Goal: Complete application form

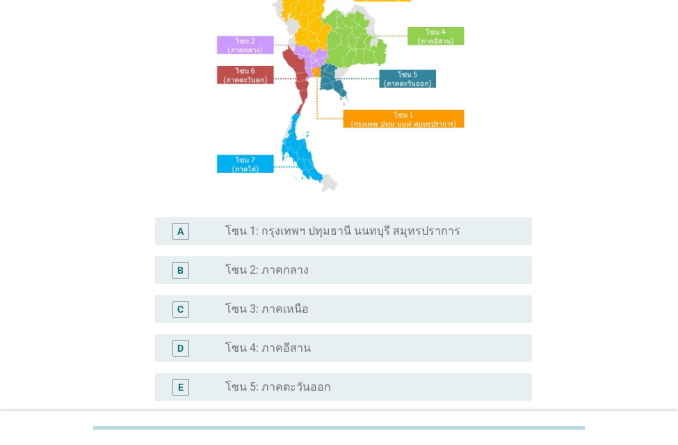
click at [257, 275] on label "โซน 2: ภาคกลาง" at bounding box center [266, 270] width 83 height 14
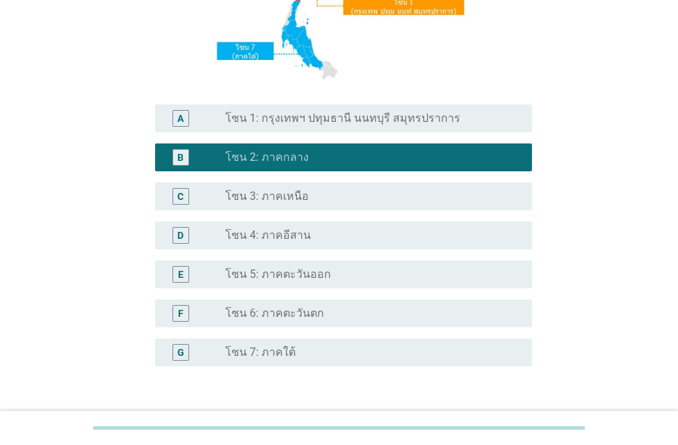
scroll to position [352, 0]
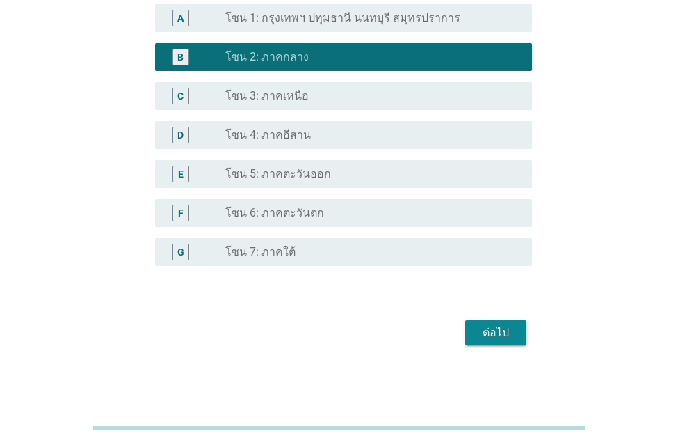
click at [497, 330] on div "ต่อไป" at bounding box center [496, 332] width 39 height 17
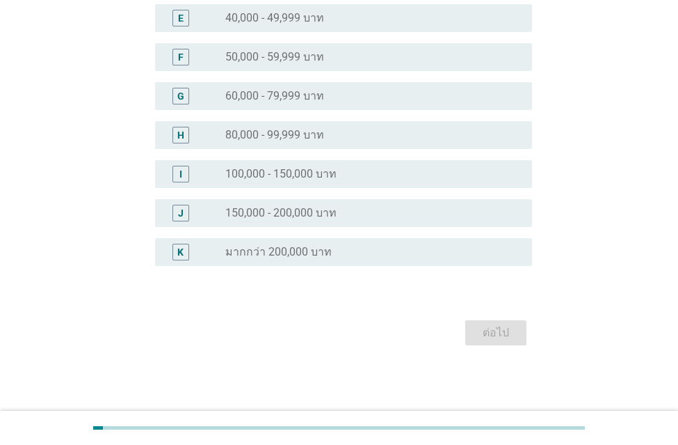
scroll to position [0, 0]
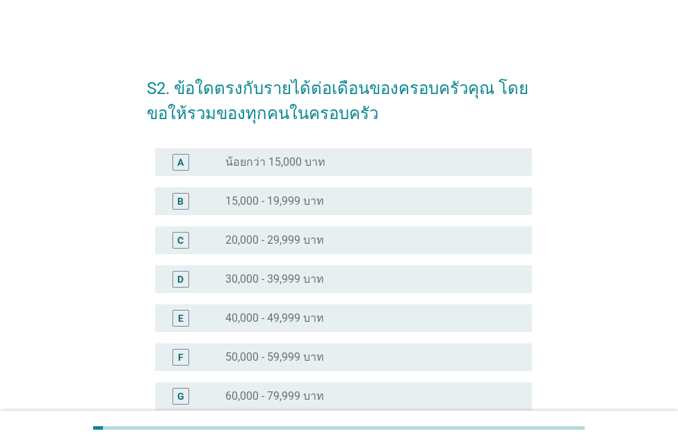
click at [231, 356] on label "50,000 - 59,999 บาท" at bounding box center [274, 357] width 99 height 14
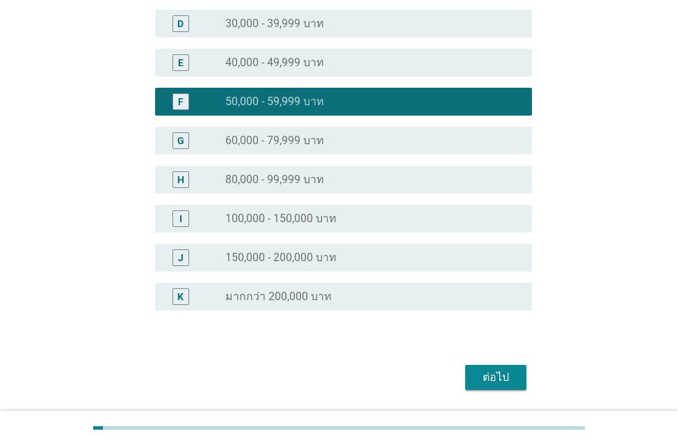
scroll to position [300, 0]
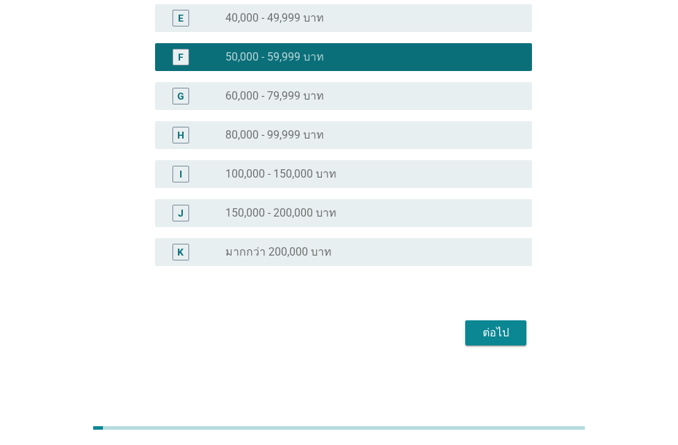
click at [494, 333] on div "ต่อไป" at bounding box center [496, 332] width 39 height 17
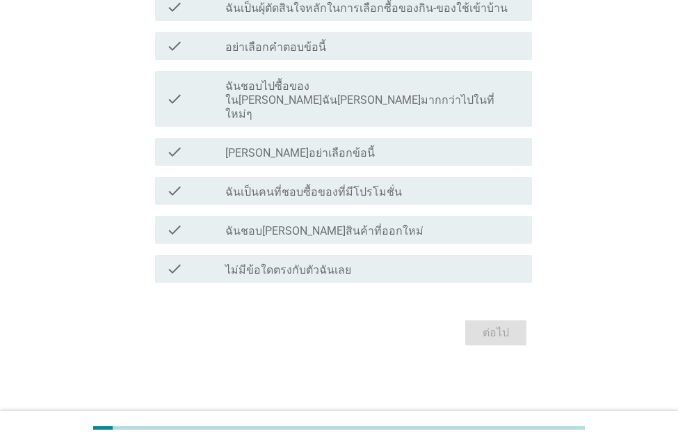
scroll to position [0, 0]
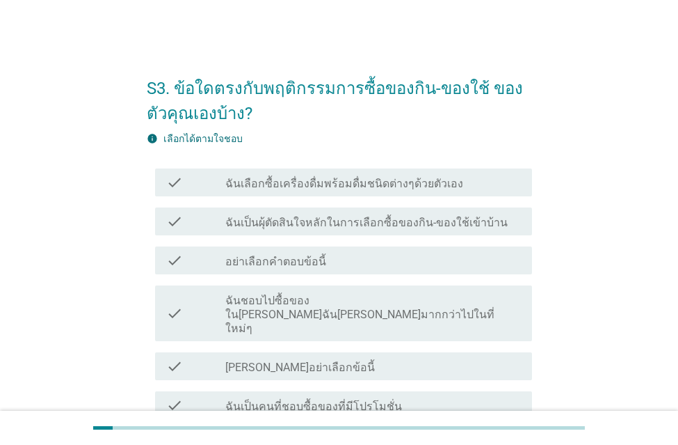
click at [275, 221] on label "ฉันเป็นผุ้ตัดสินใจหลักในการเลือกซื้อของกิน-ของใช้เข้าบ้าน" at bounding box center [366, 223] width 282 height 14
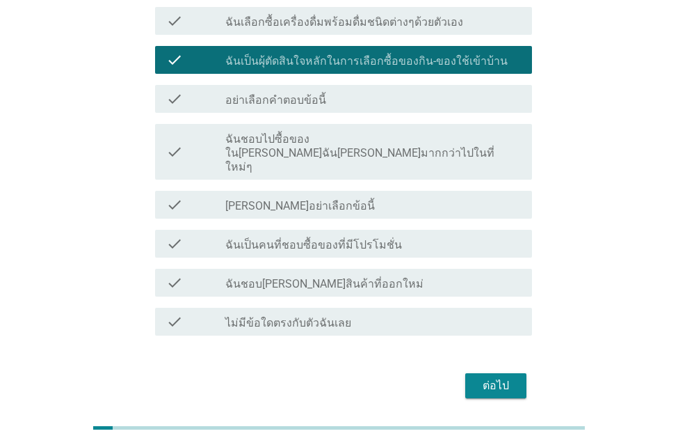
scroll to position [117, 0]
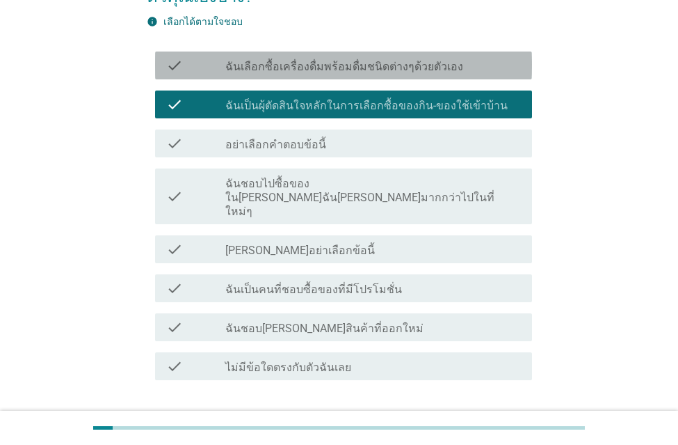
click at [316, 79] on div "check check_box_outline_blank ฉันเลือกซื้อเครื่องดื่มพร้อมดื่มชนิดต่างๆด้วยตัวเ…" at bounding box center [343, 65] width 377 height 28
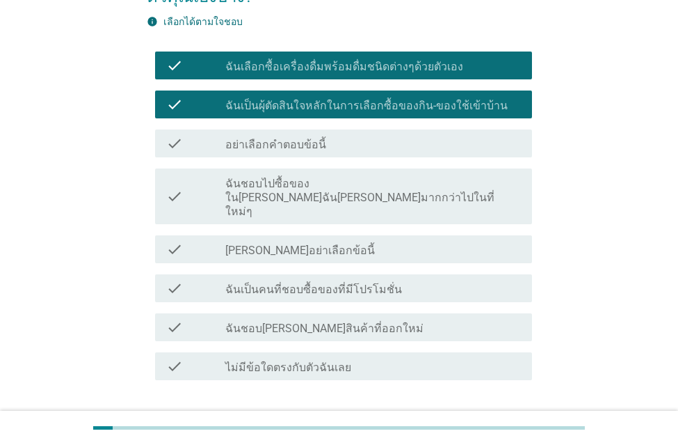
click at [503, 422] on div "ต่อไป" at bounding box center [496, 430] width 39 height 17
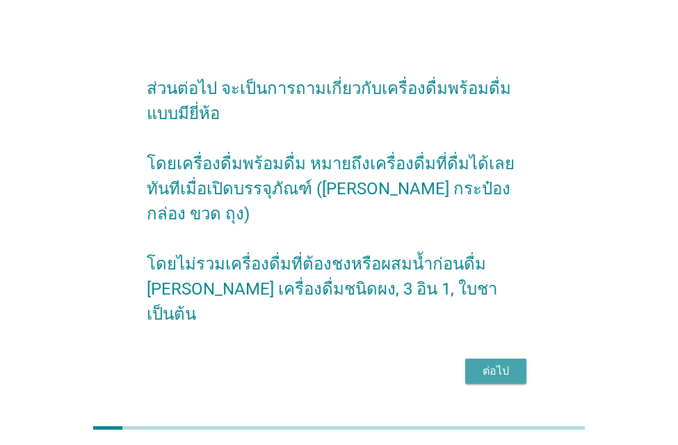
click at [492, 362] on div "ต่อไป" at bounding box center [496, 370] width 39 height 17
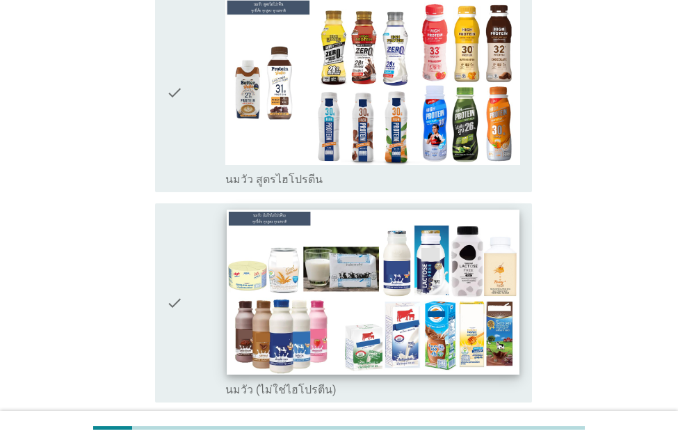
scroll to position [278, 0]
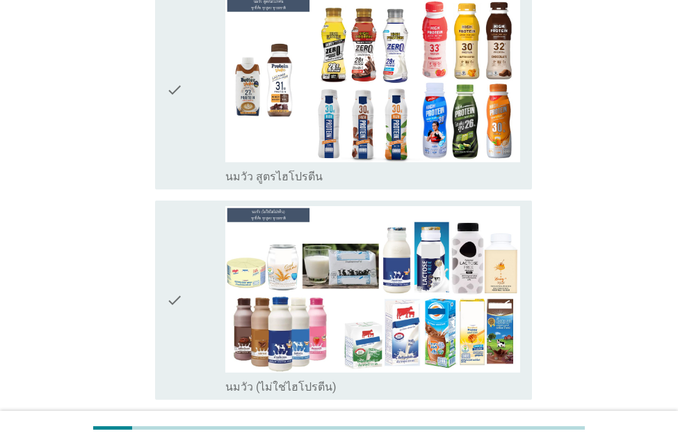
click at [189, 104] on div "check" at bounding box center [195, 90] width 59 height 188
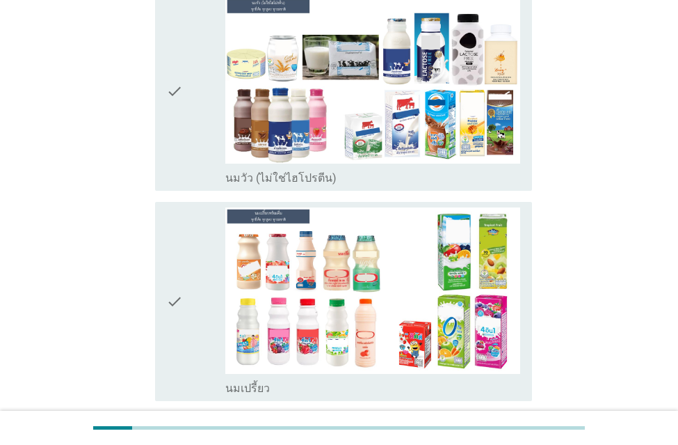
click at [204, 280] on div "check" at bounding box center [195, 301] width 59 height 188
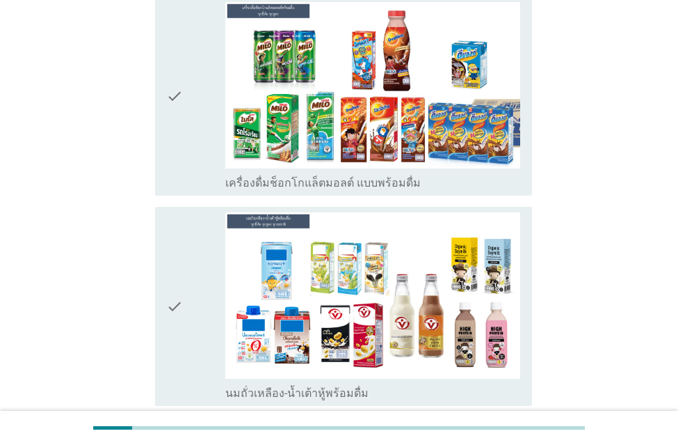
scroll to position [904, 0]
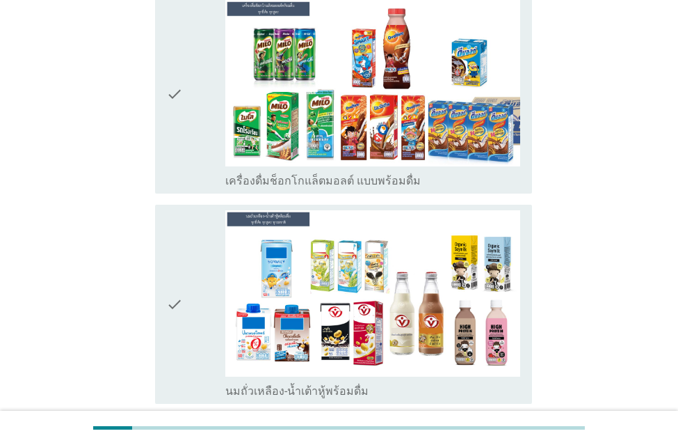
click at [188, 130] on div "check" at bounding box center [195, 94] width 59 height 188
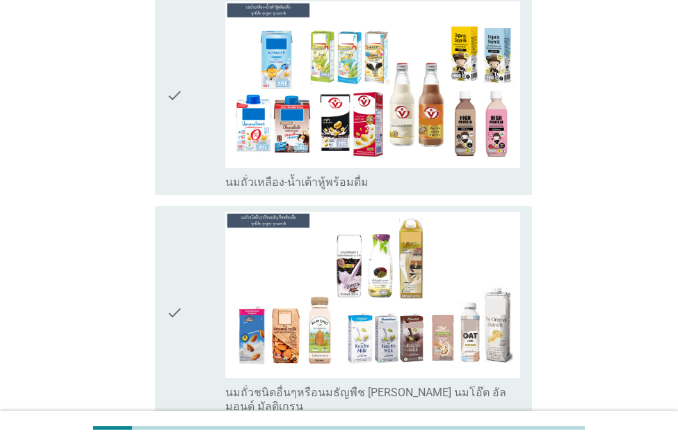
click at [189, 97] on div "check" at bounding box center [195, 95] width 59 height 188
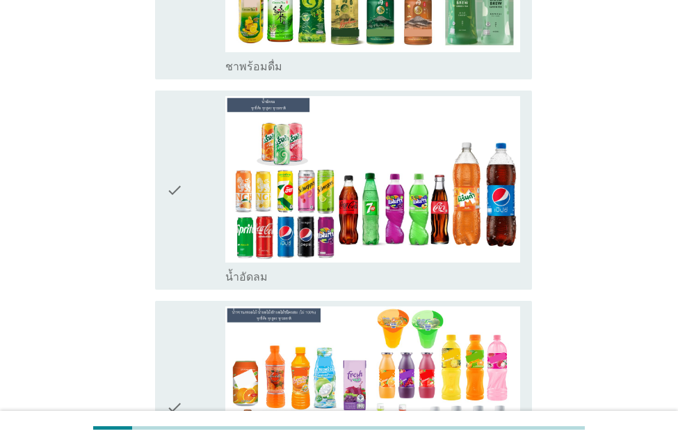
scroll to position [1878, 0]
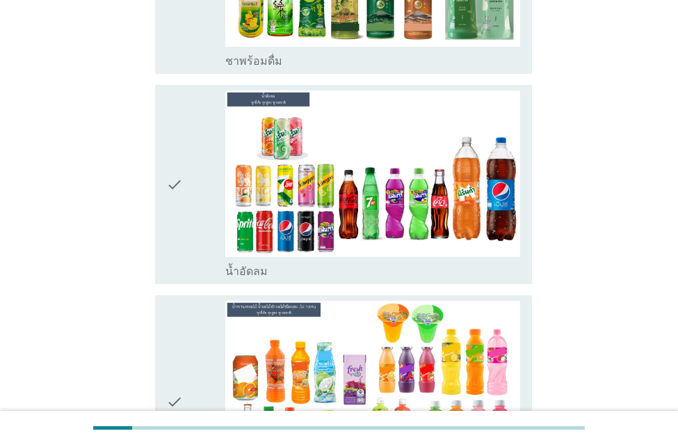
click at [202, 189] on div "check" at bounding box center [195, 184] width 59 height 188
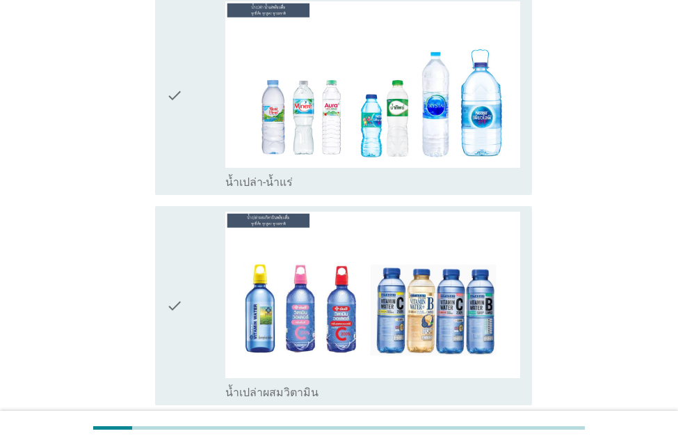
click at [193, 117] on div "check" at bounding box center [195, 95] width 59 height 188
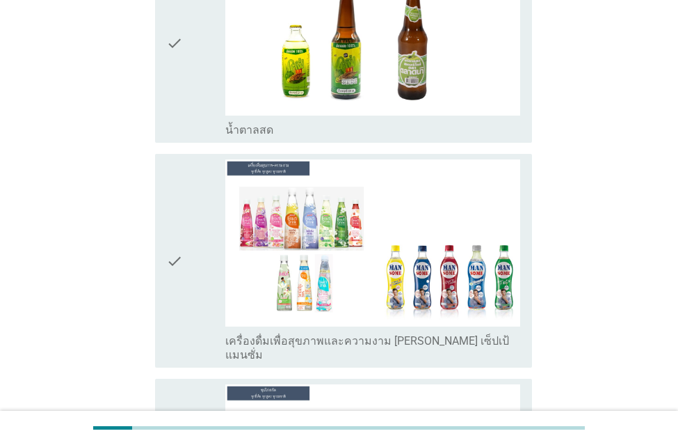
scroll to position [4730, 0]
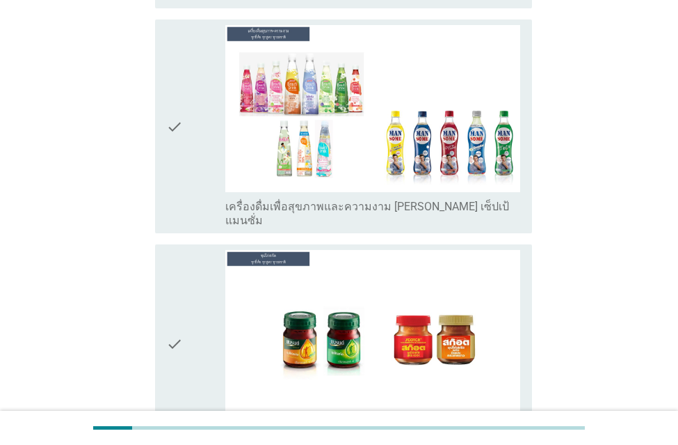
click at [202, 265] on div "check" at bounding box center [195, 344] width 59 height 188
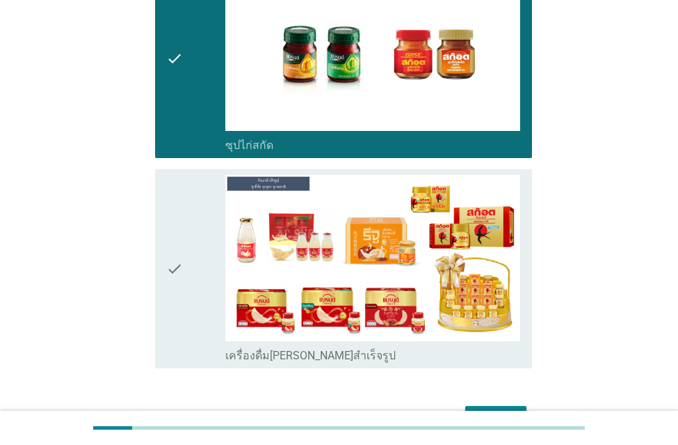
scroll to position [5046, 0]
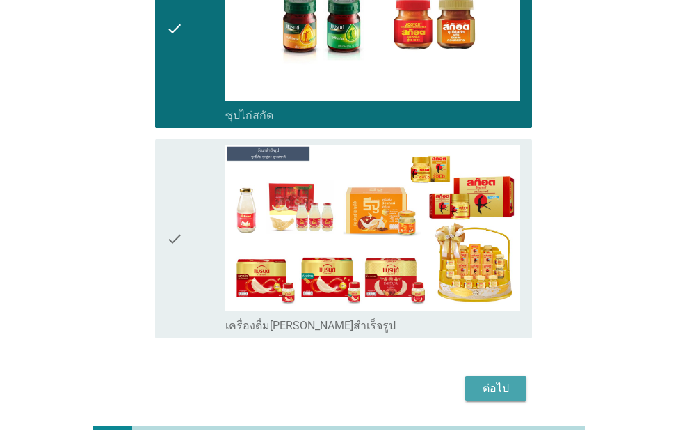
click at [497, 380] on div "ต่อไป" at bounding box center [496, 388] width 39 height 17
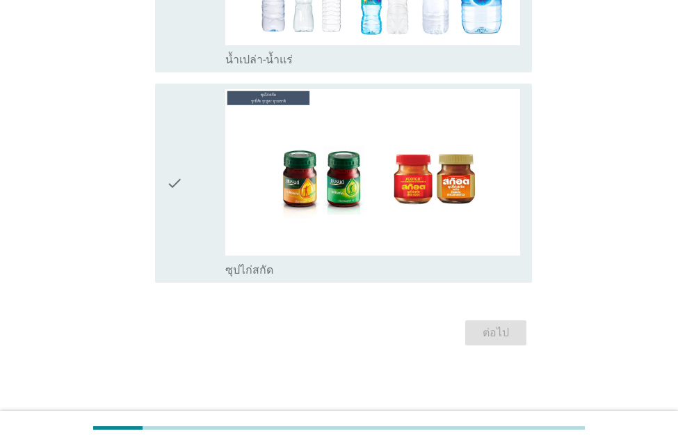
scroll to position [0, 0]
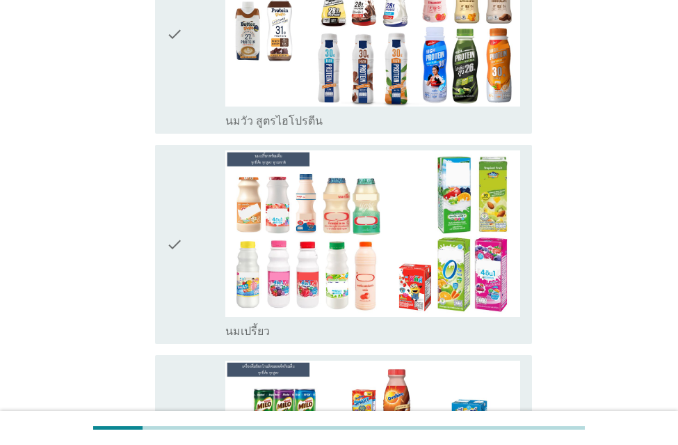
click at [196, 272] on div "check" at bounding box center [195, 244] width 59 height 188
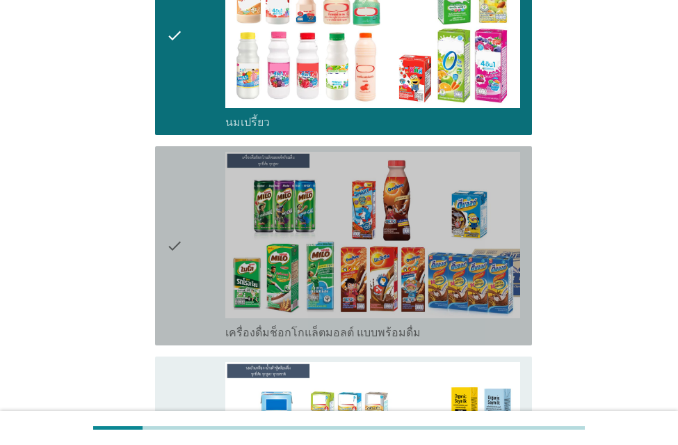
click at [188, 257] on div "check" at bounding box center [195, 246] width 59 height 188
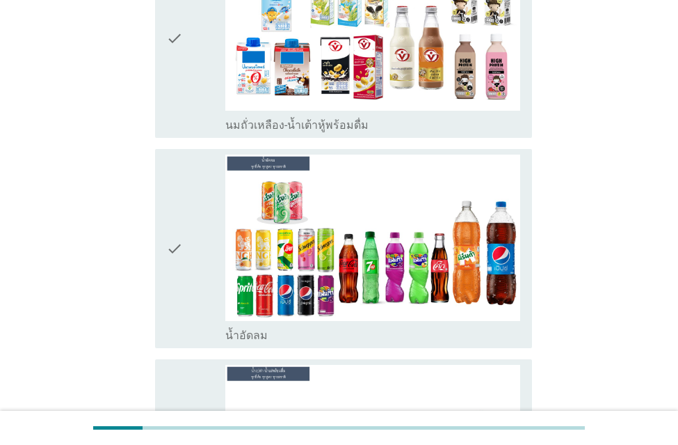
click at [169, 70] on icon "check" at bounding box center [174, 38] width 17 height 188
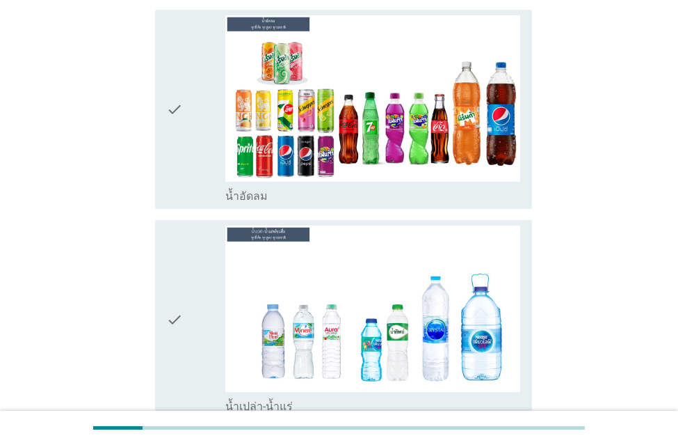
click at [189, 131] on div "check" at bounding box center [195, 109] width 59 height 188
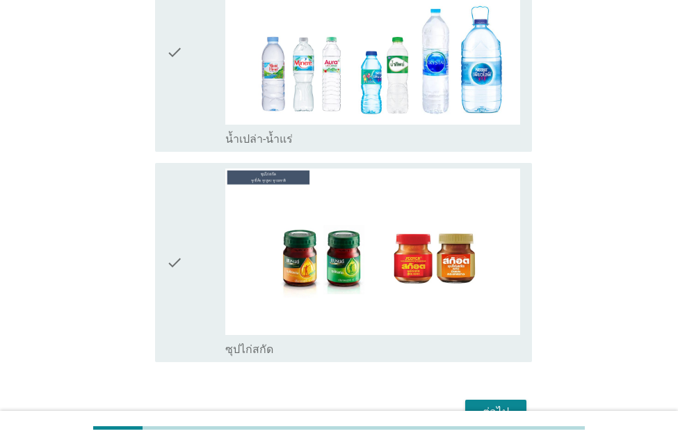
scroll to position [1320, 0]
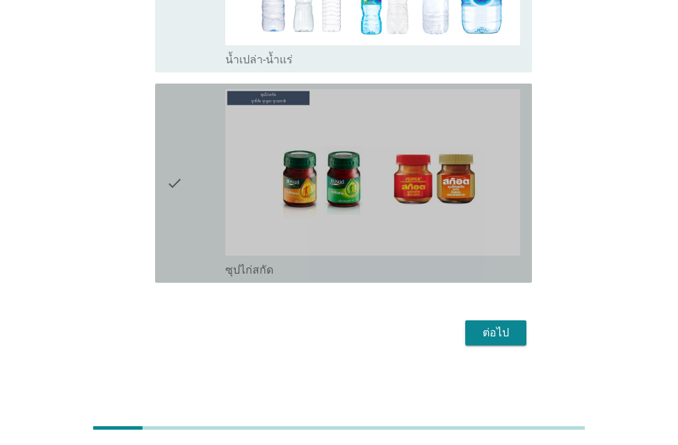
click at [183, 176] on div "check" at bounding box center [195, 183] width 59 height 188
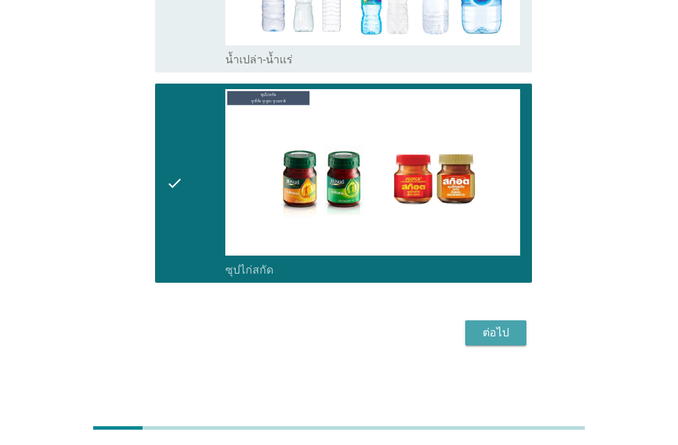
click at [481, 328] on div "ต่อไป" at bounding box center [496, 332] width 39 height 17
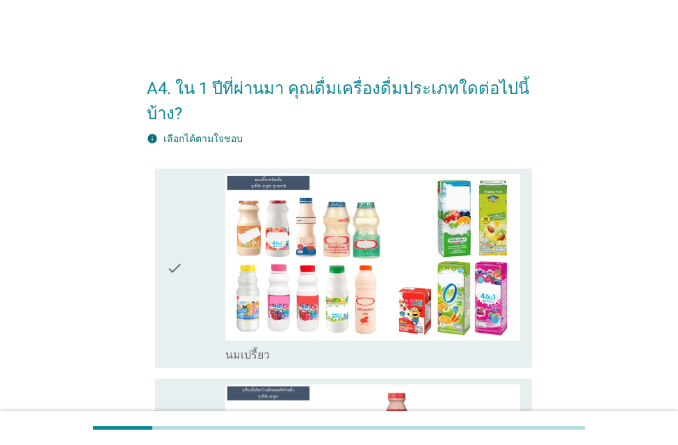
click at [195, 278] on div "check" at bounding box center [195, 268] width 59 height 188
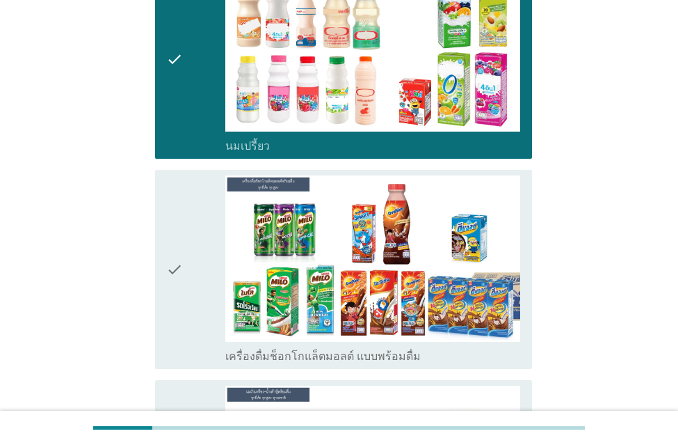
click at [195, 277] on div "check" at bounding box center [195, 269] width 59 height 188
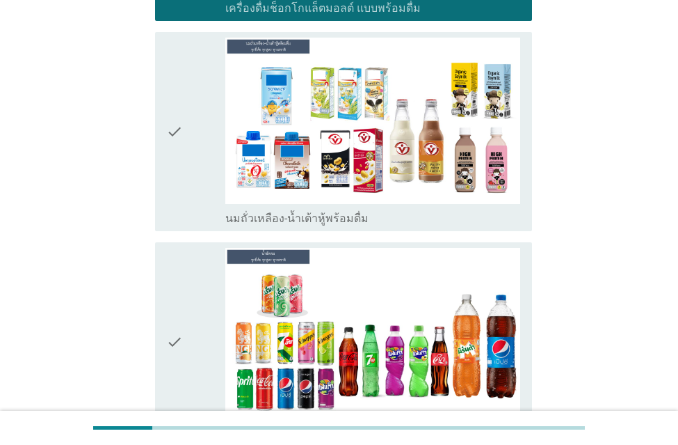
click at [191, 301] on div "check" at bounding box center [195, 342] width 59 height 188
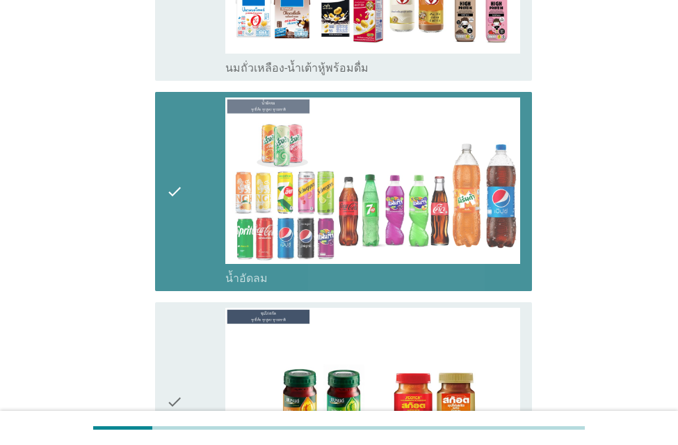
scroll to position [904, 0]
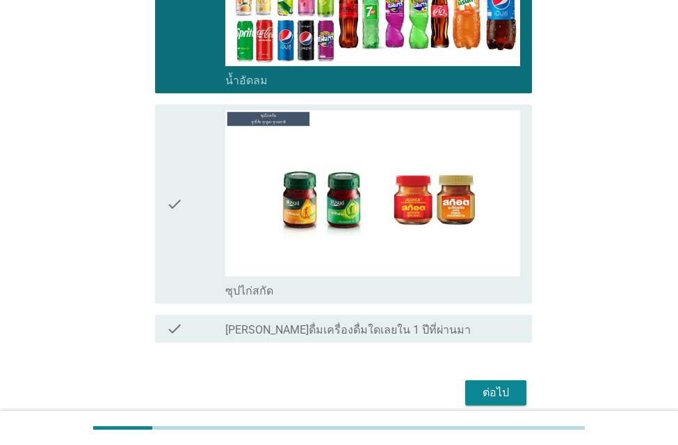
click at [504, 385] on div "ต่อไป" at bounding box center [496, 392] width 39 height 17
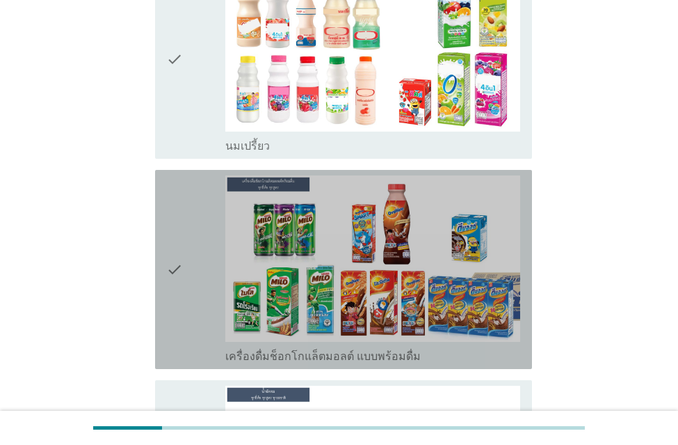
click at [189, 280] on div "check" at bounding box center [195, 269] width 59 height 188
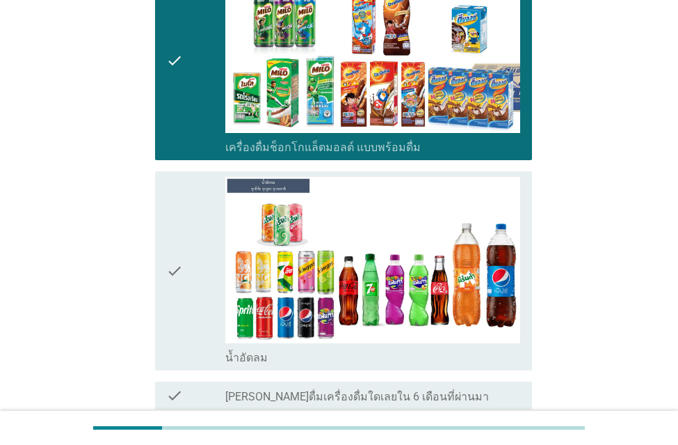
click at [189, 274] on div "check" at bounding box center [195, 271] width 59 height 188
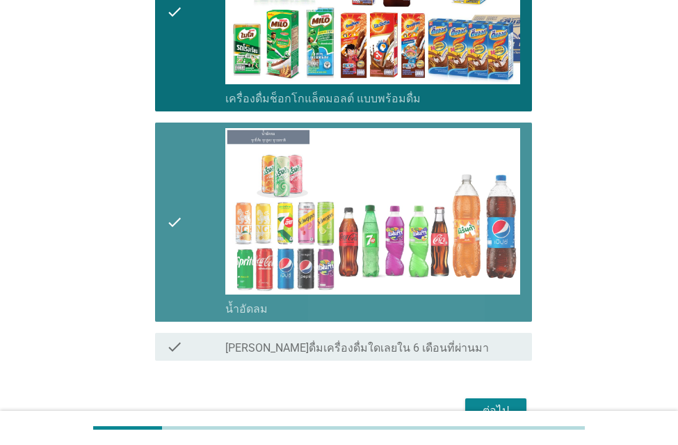
scroll to position [519, 0]
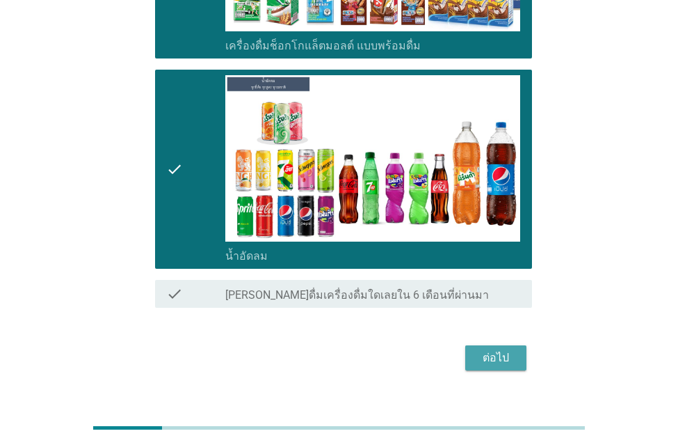
click at [502, 349] on div "ต่อไป" at bounding box center [496, 357] width 39 height 17
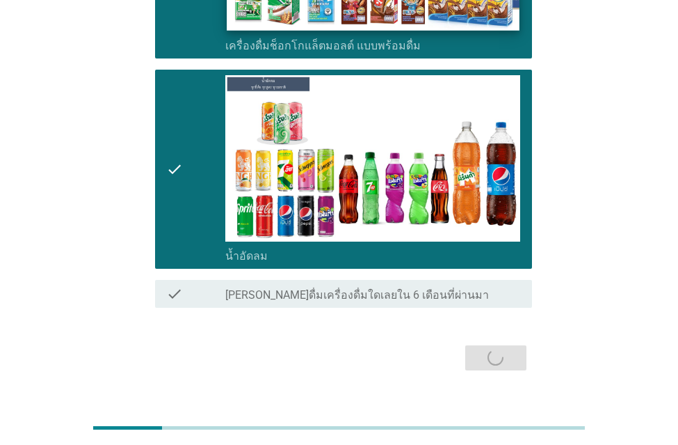
scroll to position [0, 0]
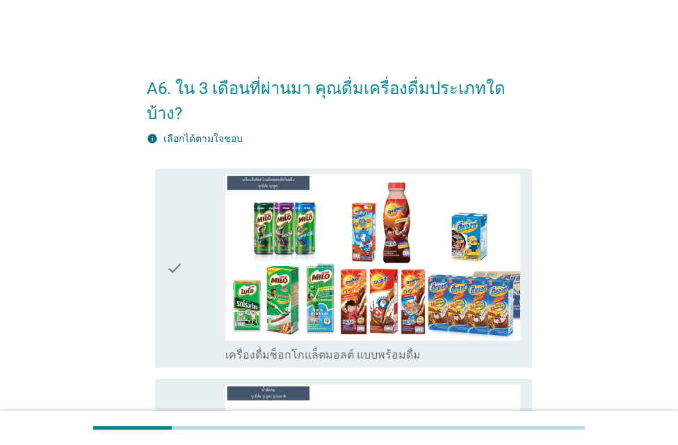
click at [173, 263] on icon "check" at bounding box center [174, 268] width 17 height 188
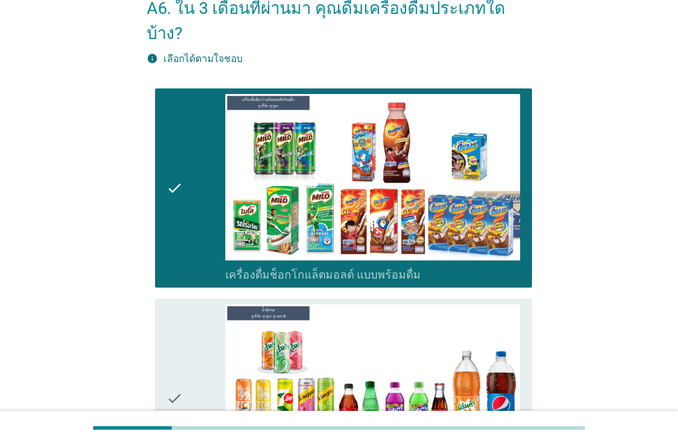
scroll to position [278, 0]
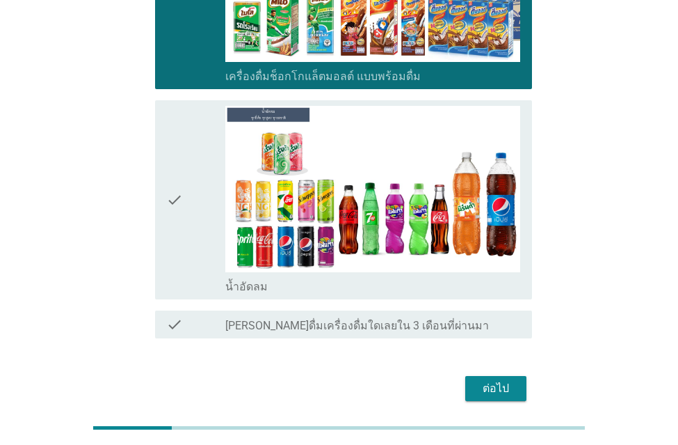
click at [191, 207] on div "check" at bounding box center [195, 200] width 59 height 188
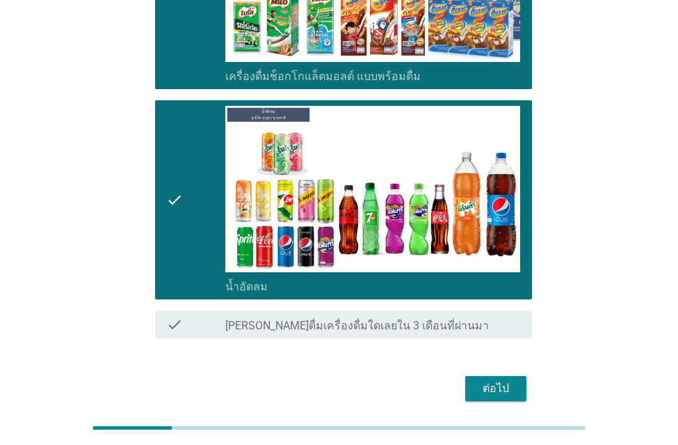
click at [484, 380] on div "ต่อไป" at bounding box center [496, 388] width 39 height 17
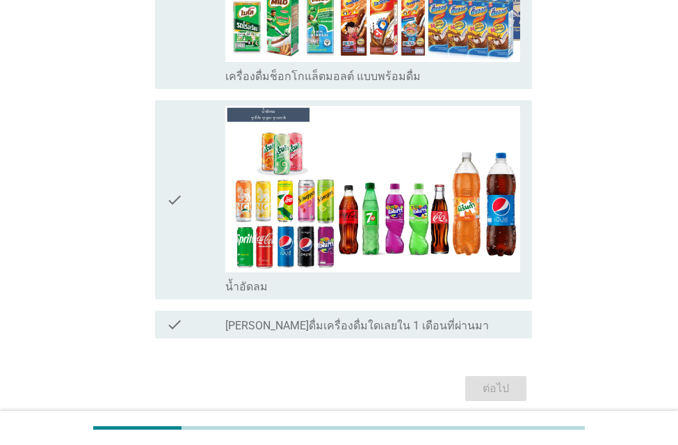
scroll to position [0, 0]
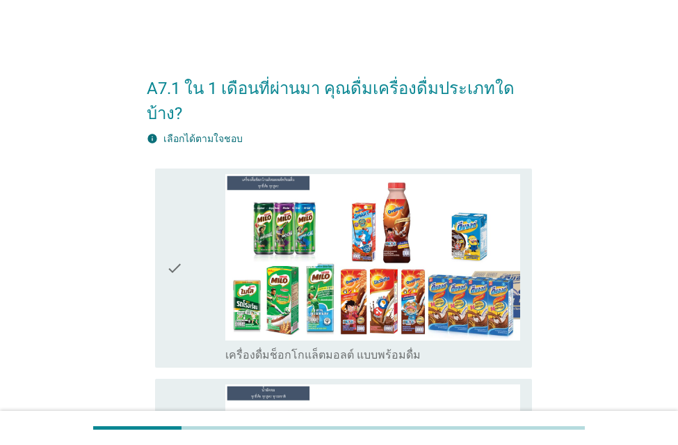
click at [196, 254] on div "check" at bounding box center [195, 268] width 59 height 188
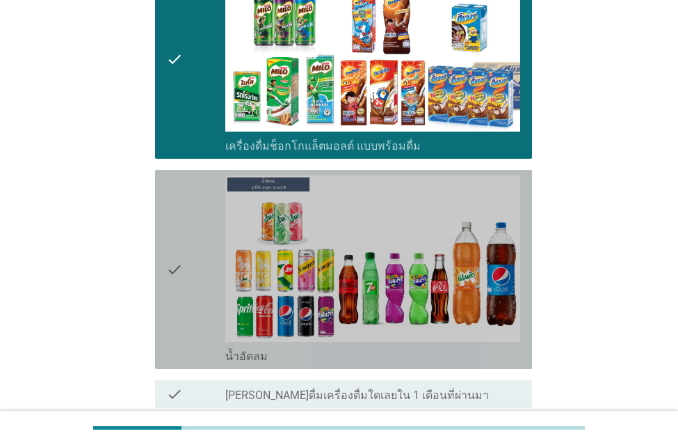
click at [209, 275] on div "check" at bounding box center [195, 269] width 59 height 188
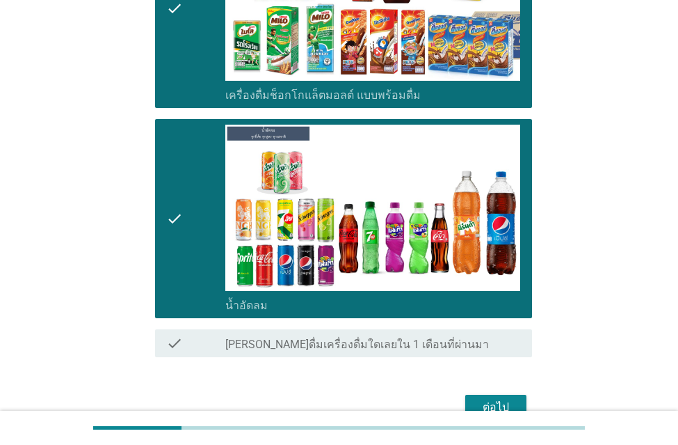
scroll to position [309, 0]
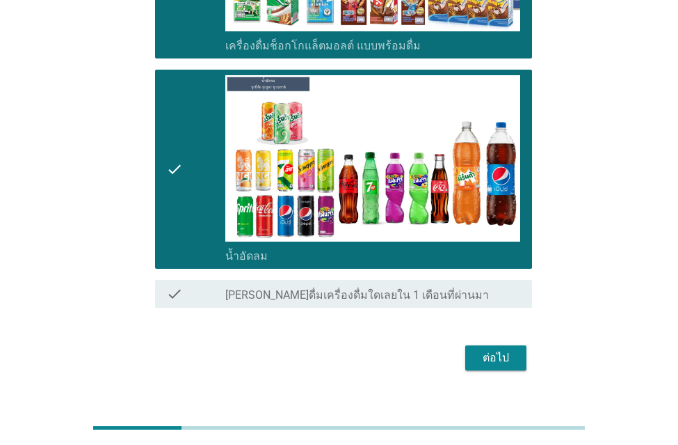
click at [492, 349] on div "ต่อไป" at bounding box center [496, 357] width 39 height 17
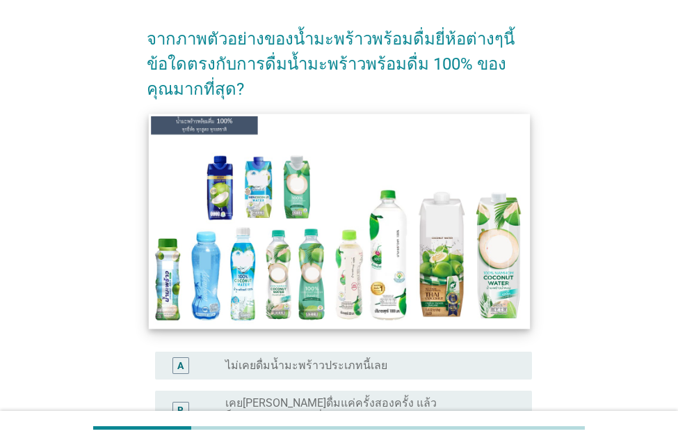
scroll to position [209, 0]
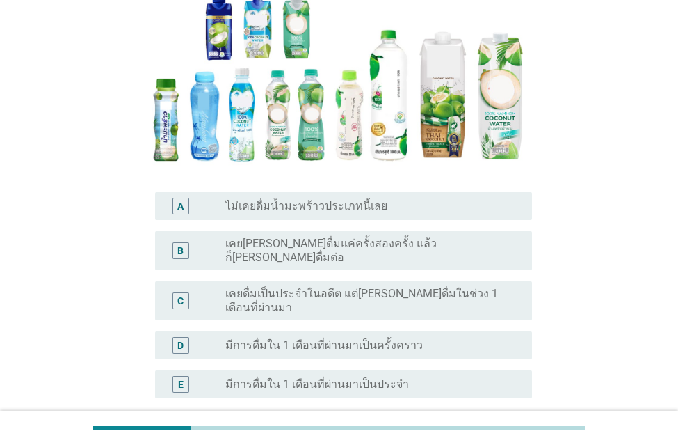
click at [214, 257] on div "B radio_button_unchecked เคย[PERSON_NAME]ดื่มแค่ครั้งสองครั้ง แล้วก็[PERSON_NAM…" at bounding box center [343, 250] width 377 height 39
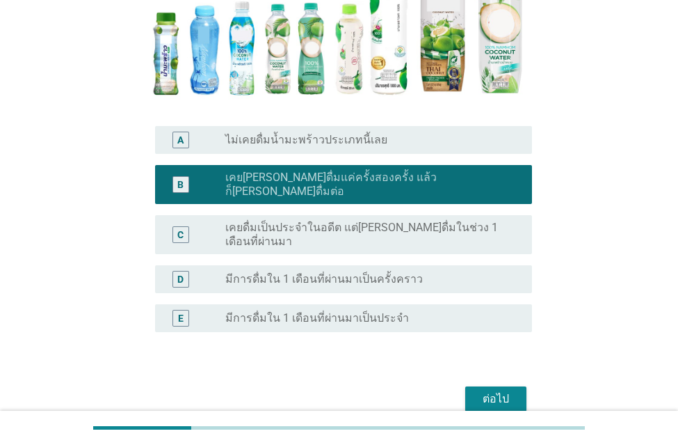
scroll to position [319, 0]
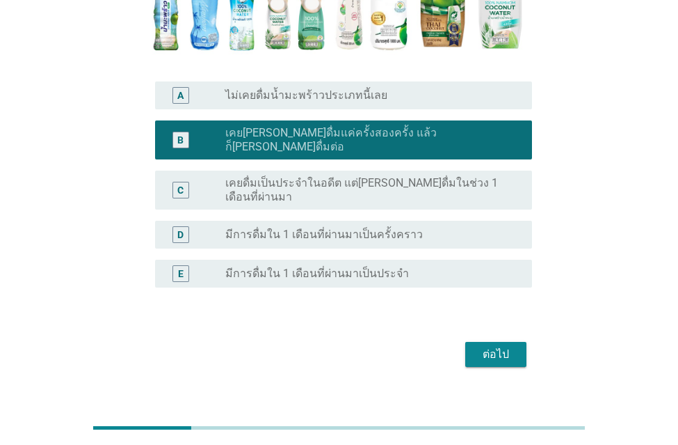
click at [482, 342] on button "ต่อไป" at bounding box center [495, 354] width 61 height 25
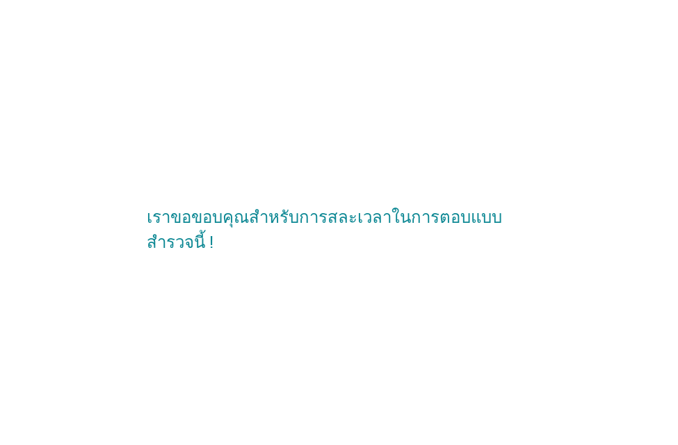
scroll to position [0, 0]
